Goal: Task Accomplishment & Management: Complete application form

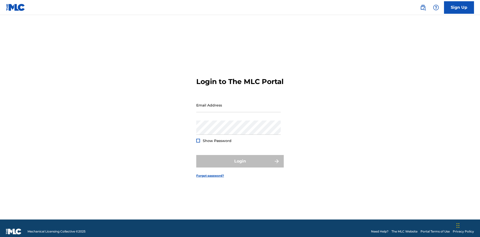
scroll to position [7, 0]
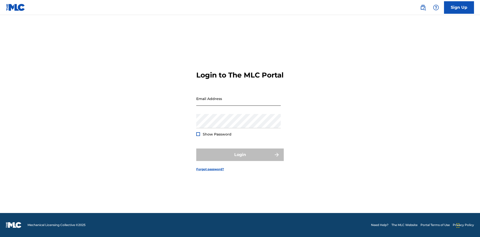
click at [239, 103] on input "Email Address" at bounding box center [238, 99] width 85 height 14
type input "[PERSON_NAME][EMAIL_ADDRESS][PERSON_NAME][DOMAIN_NAME]"
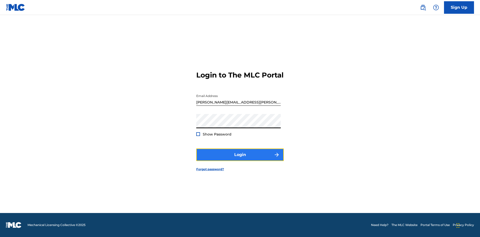
click at [240, 159] on button "Login" at bounding box center [240, 155] width 88 height 13
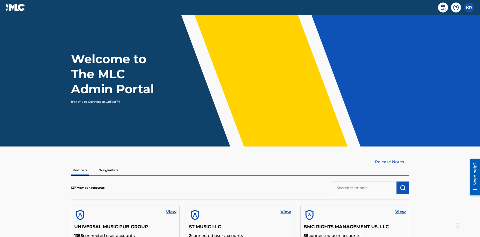
click at [364, 182] on input "text" at bounding box center [364, 188] width 65 height 13
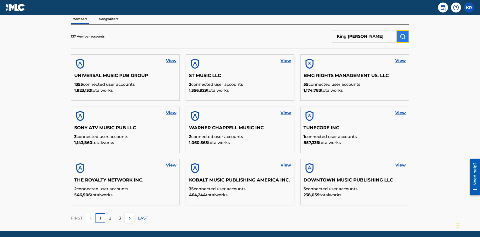
click at [403, 34] on img "submit" at bounding box center [403, 37] width 6 height 6
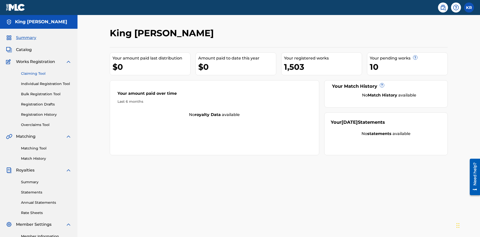
click at [46, 71] on link "Claiming Tool" at bounding box center [46, 73] width 51 height 5
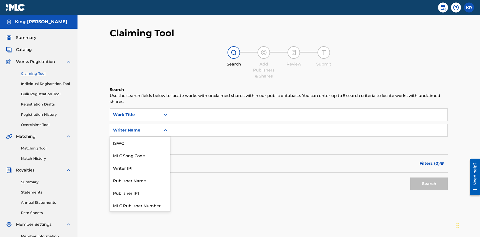
scroll to position [63, 0]
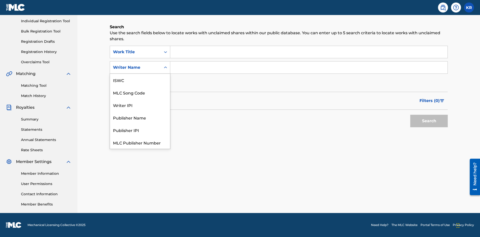
click at [140, 86] on div "MLC Song Code" at bounding box center [140, 92] width 60 height 13
click at [309, 52] on input "Search Form" at bounding box center [308, 52] width 277 height 12
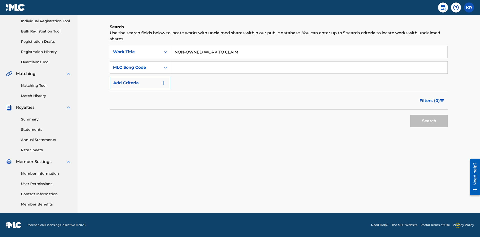
click at [309, 68] on input "Search Form" at bounding box center [308, 68] width 277 height 12
click at [429, 121] on button "Search" at bounding box center [429, 121] width 38 height 13
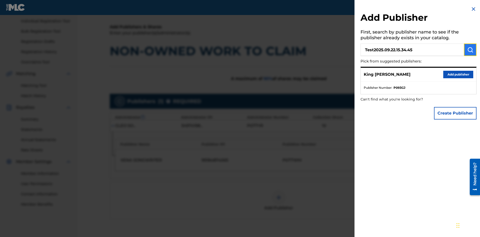
click at [470, 50] on img "submit" at bounding box center [470, 50] width 6 height 6
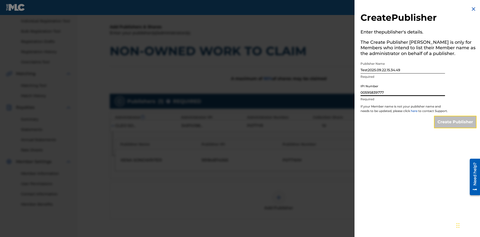
click at [456, 127] on input "Create Publisher" at bounding box center [455, 122] width 43 height 13
click at [456, 116] on input "Create Publisher" at bounding box center [455, 122] width 43 height 13
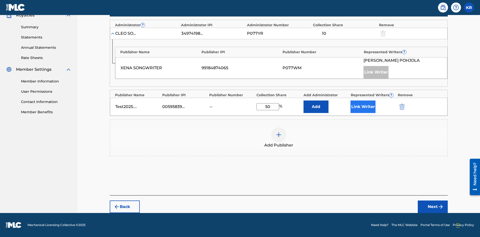
type input "50"
click at [363, 107] on button "Link Writer" at bounding box center [363, 107] width 25 height 13
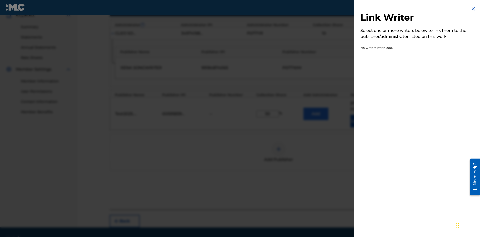
click at [474, 9] on img at bounding box center [474, 9] width 6 height 6
click at [316, 108] on button "Add" at bounding box center [316, 114] width 25 height 13
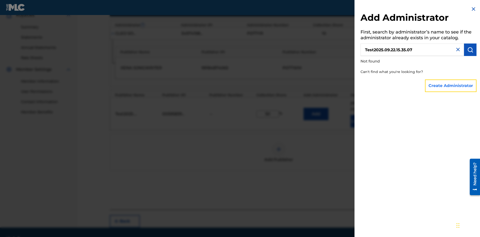
click at [451, 86] on button "Create Administrator" at bounding box center [451, 86] width 52 height 13
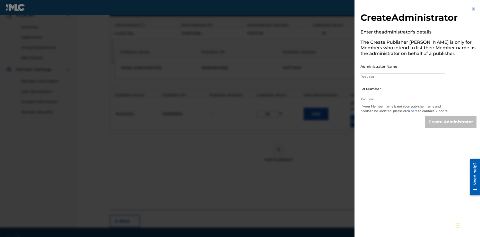
click at [403, 66] on input "Administrator Name" at bounding box center [403, 66] width 85 height 14
click at [403, 89] on input "IPI Number" at bounding box center [403, 89] width 85 height 14
click at [451, 127] on input "Create Administrator" at bounding box center [451, 122] width 52 height 13
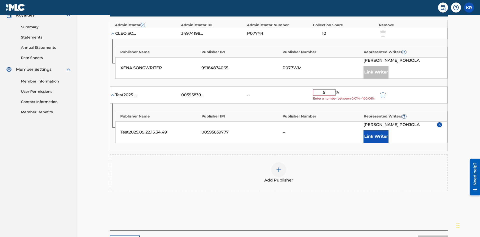
type input "50"
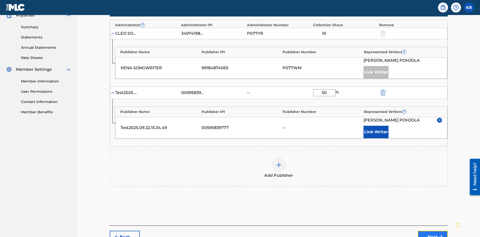
click at [433, 231] on button "Next" at bounding box center [433, 237] width 30 height 13
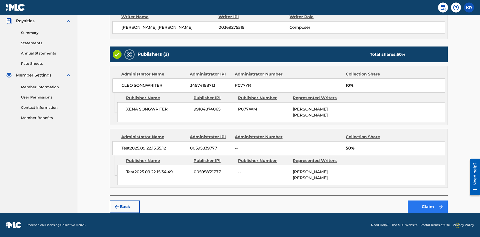
click at [428, 207] on button "Claim" at bounding box center [428, 207] width 40 height 13
